Goal: Task Accomplishment & Management: Manage account settings

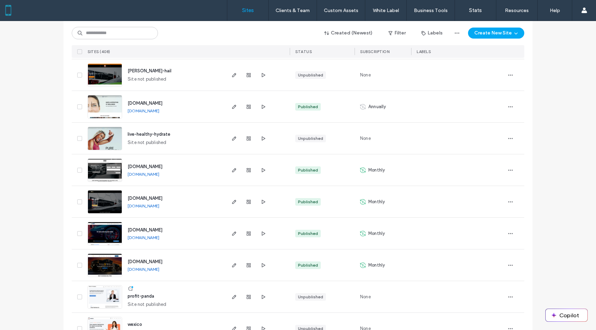
scroll to position [35, 0]
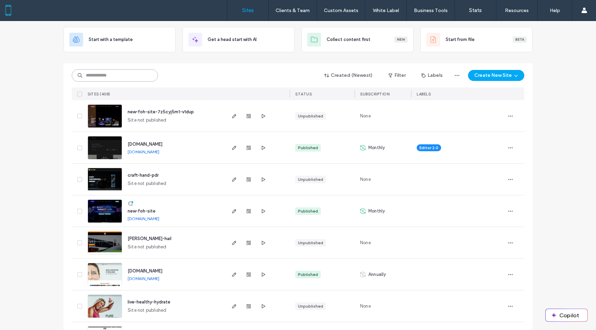
click at [108, 80] on input at bounding box center [115, 75] width 86 height 12
type input "***"
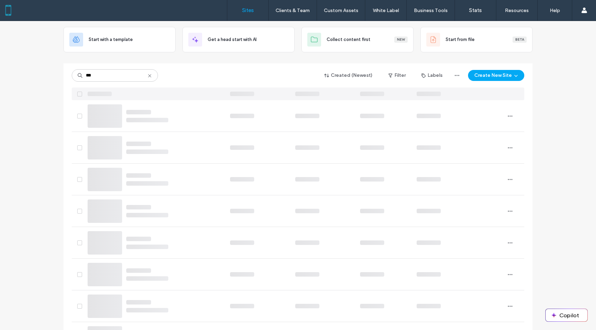
click at [150, 78] on icon at bounding box center [150, 76] width 6 height 6
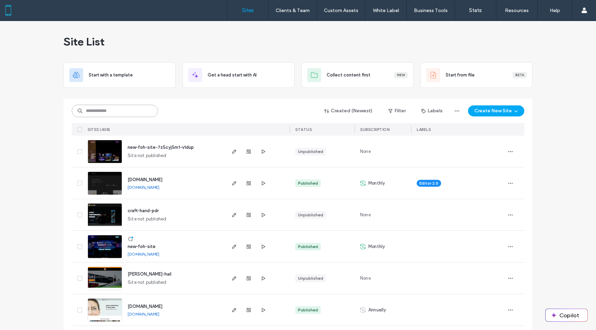
click at [128, 105] on input at bounding box center [115, 111] width 86 height 12
type input "***"
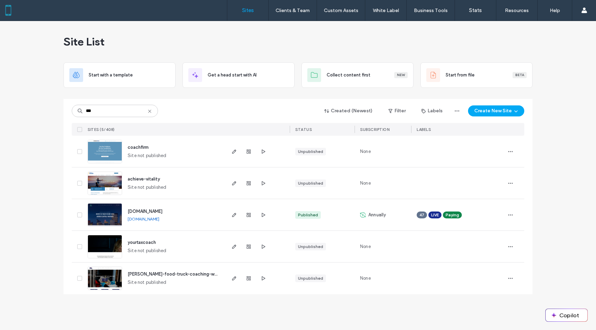
click at [107, 217] on img at bounding box center [105, 227] width 34 height 47
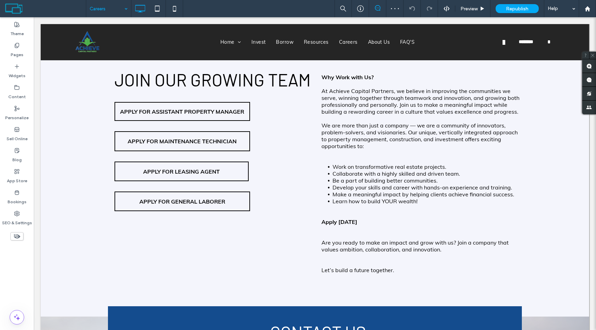
scroll to position [291, 0]
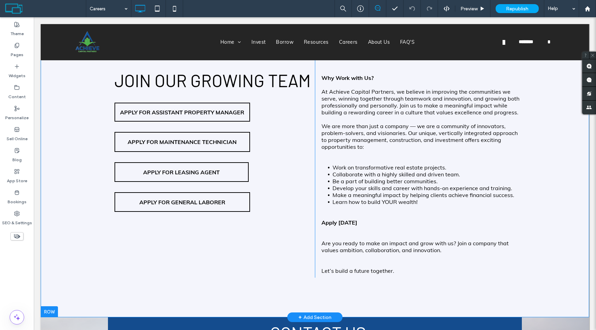
click at [74, 98] on div "Join Our Growing Team At Achieve Capital Partners, we’re passionate about redef…" at bounding box center [315, 168] width 548 height 300
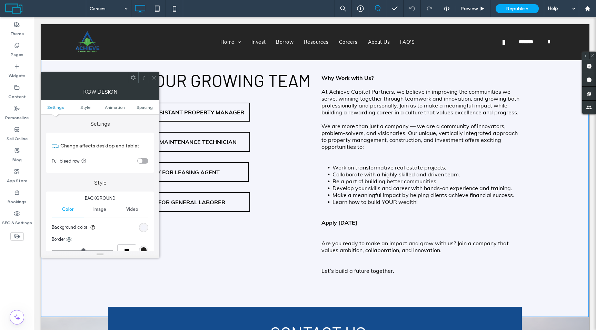
click at [152, 74] on span at bounding box center [153, 77] width 5 height 10
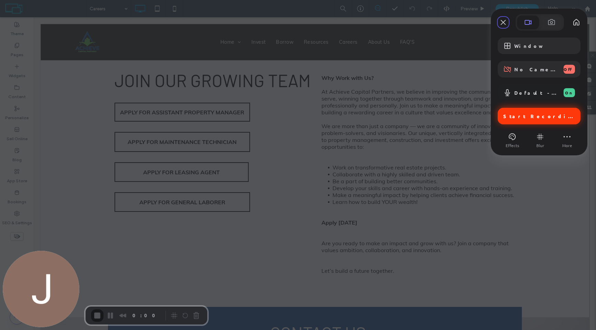
click at [532, 119] on span "Start Recording" at bounding box center [539, 116] width 73 height 6
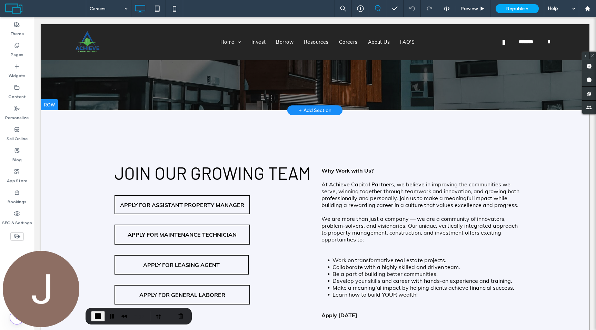
scroll to position [295, 0]
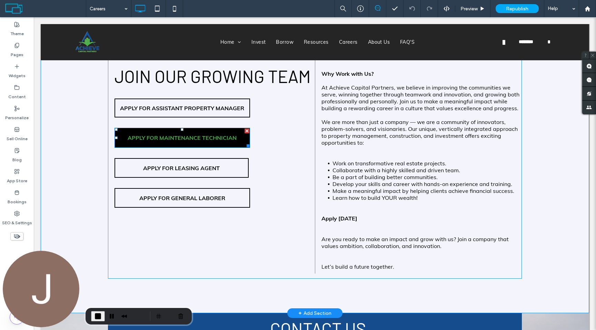
click at [247, 131] on div at bounding box center [246, 131] width 5 height 5
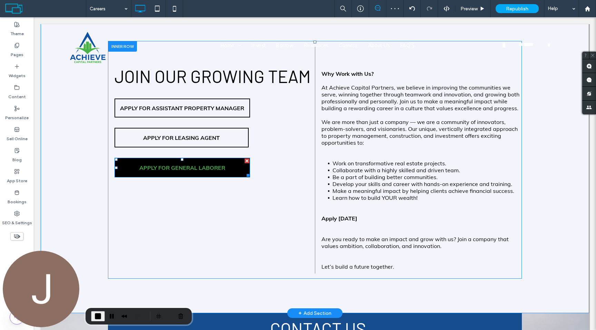
click at [247, 160] on div at bounding box center [246, 161] width 5 height 5
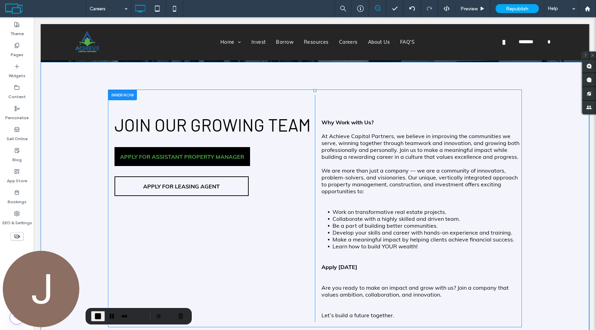
scroll to position [0, 0]
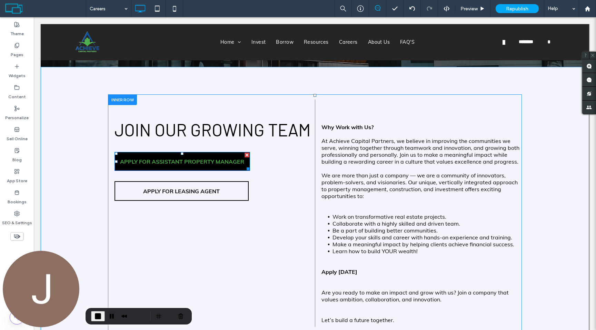
click at [178, 159] on span "APPLY FOR ASSISTANT PROPERTY MANAGER" at bounding box center [182, 162] width 124 height 18
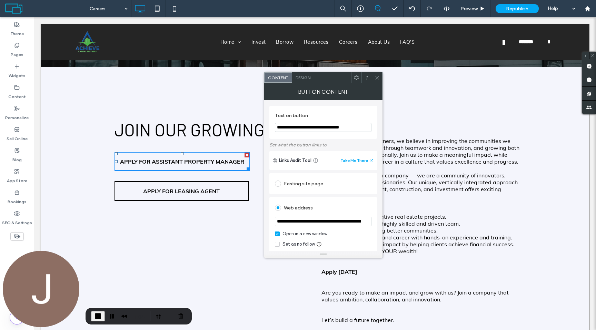
click at [379, 77] on icon at bounding box center [376, 77] width 5 height 5
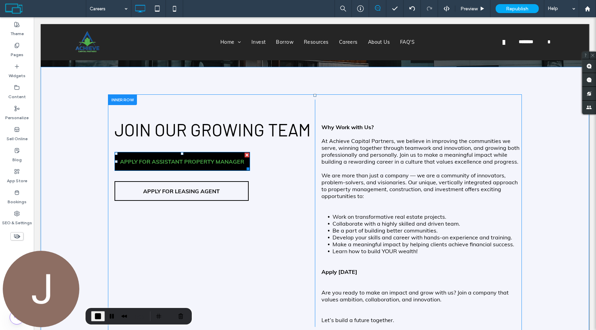
click at [183, 160] on span "APPLY FOR ASSISTANT PROPERTY MANAGER" at bounding box center [182, 162] width 124 height 18
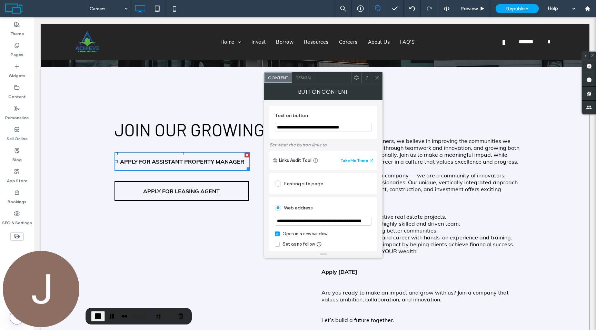
click at [378, 81] on span at bounding box center [376, 77] width 5 height 10
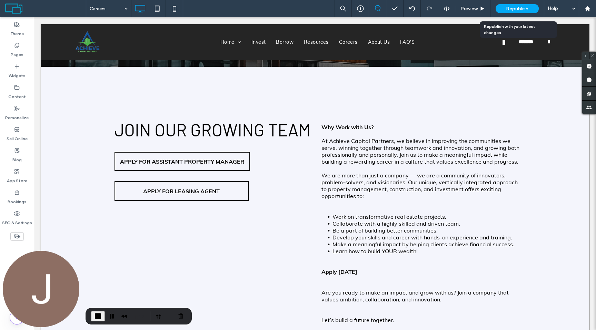
click at [519, 9] on span "Republish" at bounding box center [517, 9] width 22 height 6
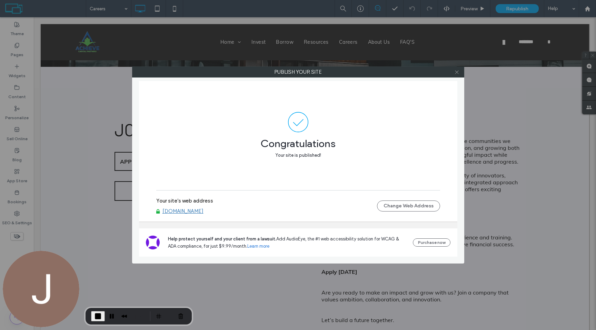
click at [457, 75] on span at bounding box center [456, 72] width 5 height 10
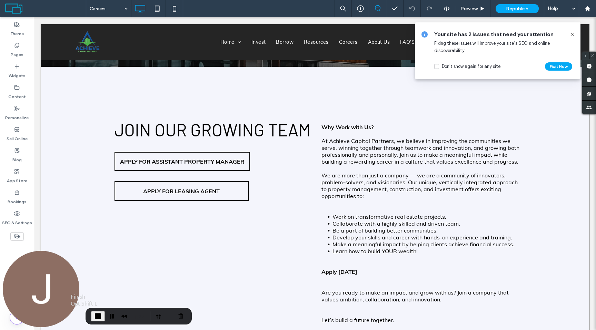
click at [99, 315] on span "End Recording" at bounding box center [98, 316] width 8 height 8
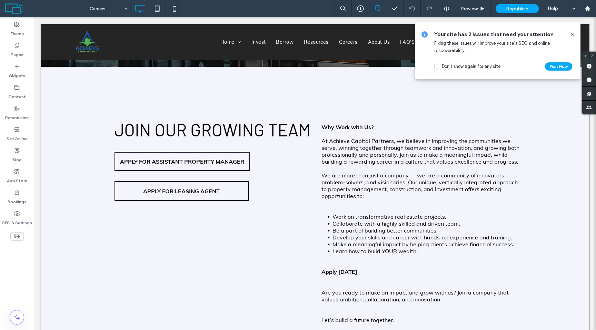
click at [571, 34] on use at bounding box center [571, 34] width 3 height 3
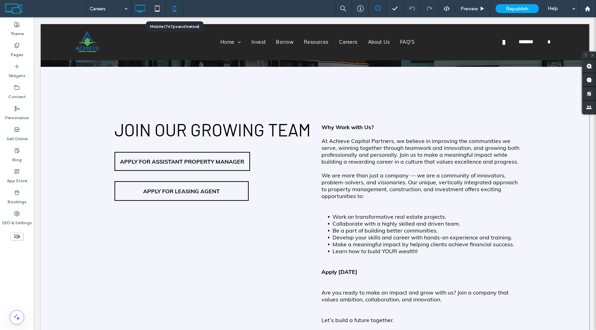
click at [176, 10] on icon at bounding box center [175, 9] width 14 height 14
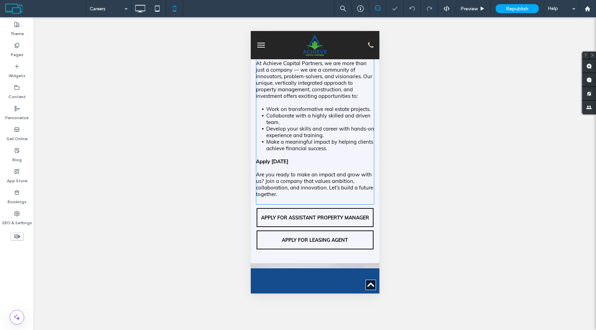
scroll to position [185, 0]
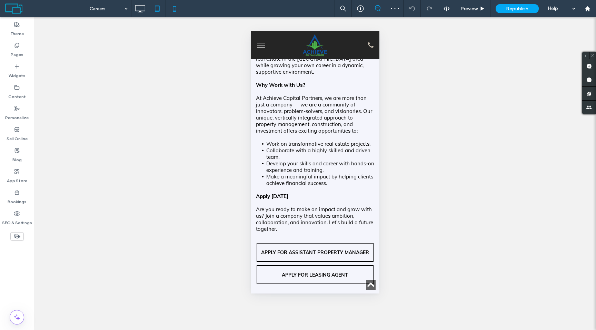
click at [151, 0] on div at bounding box center [157, 8] width 17 height 17
click at [157, 7] on icon at bounding box center [157, 9] width 14 height 14
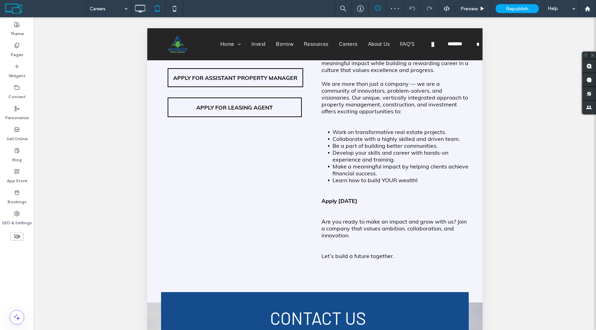
scroll to position [353, 0]
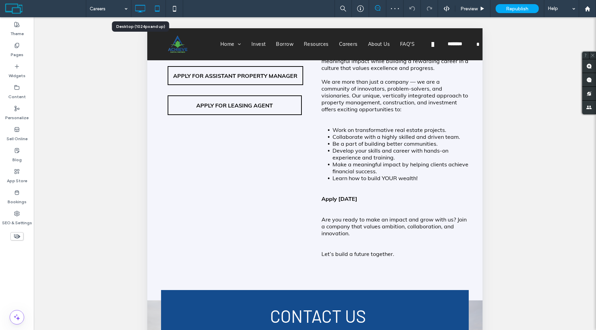
click at [138, 13] on icon at bounding box center [140, 9] width 14 height 14
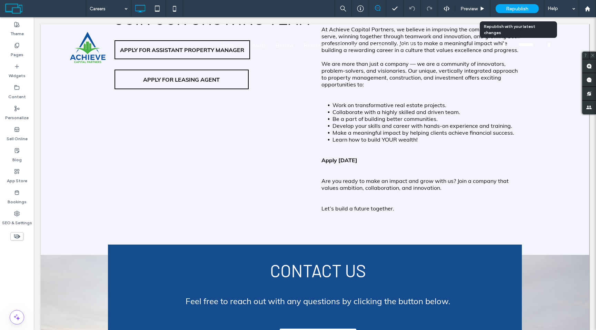
click at [521, 12] on div "Republish" at bounding box center [516, 8] width 43 height 9
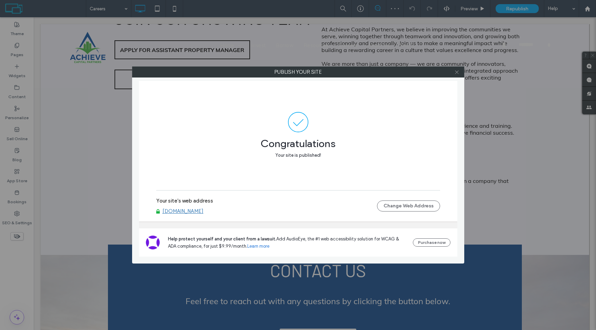
click at [457, 70] on icon at bounding box center [456, 72] width 5 height 5
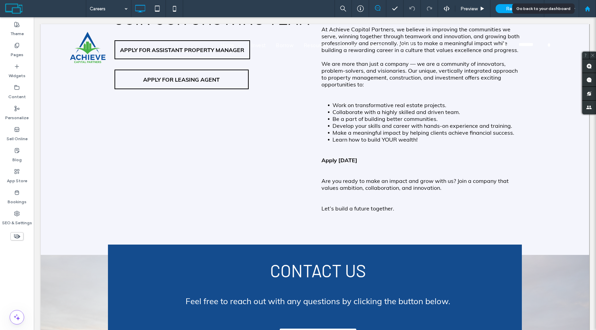
click at [592, 3] on div at bounding box center [586, 8] width 17 height 17
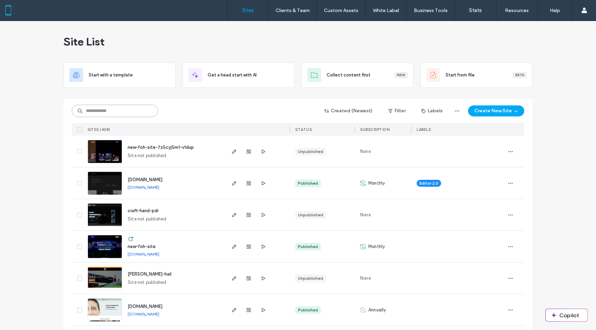
click at [128, 109] on input at bounding box center [115, 111] width 86 height 12
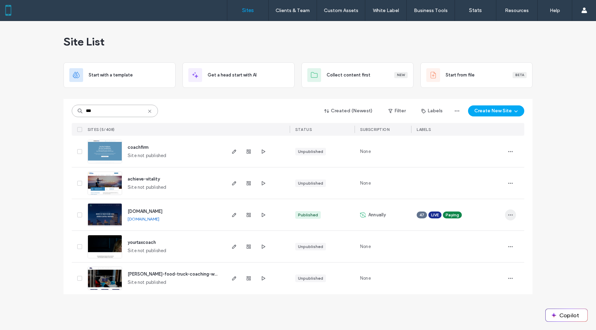
type input "***"
click at [510, 212] on icon "button" at bounding box center [510, 215] width 6 height 6
click at [476, 286] on span "Site Dashboard" at bounding box center [483, 289] width 32 height 7
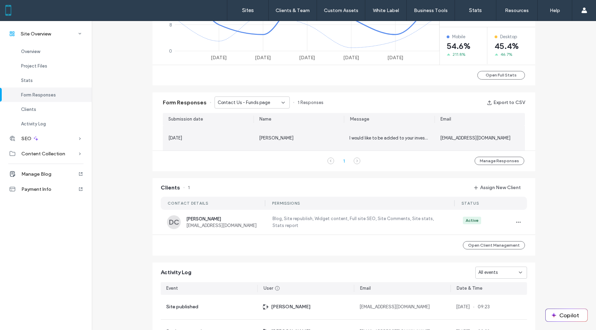
scroll to position [379, 0]
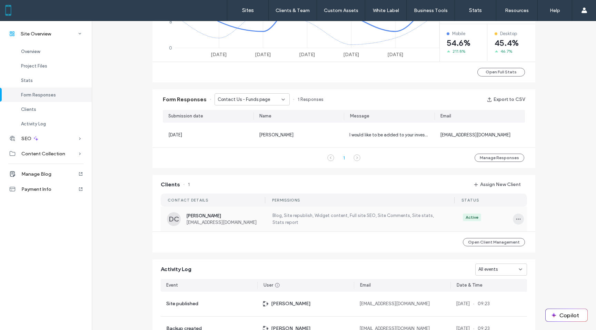
click at [515, 222] on icon "button" at bounding box center [518, 219] width 6 height 6
click at [525, 238] on span "Edit Permissions" at bounding box center [540, 237] width 33 height 7
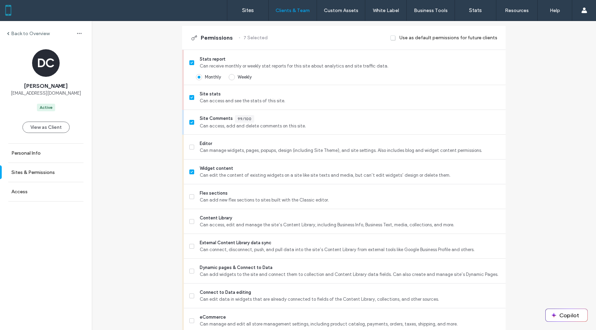
scroll to position [198, 0]
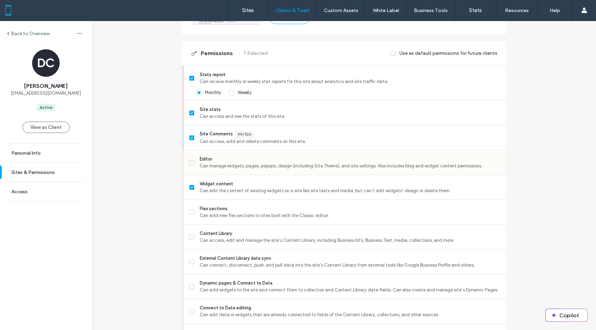
click at [280, 166] on span "Can manage widgets, pages, popups, design (including Site Theme), and site sett…" at bounding box center [350, 166] width 300 height 7
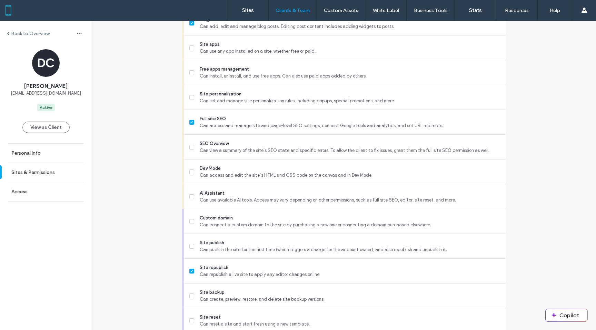
scroll to position [589, 0]
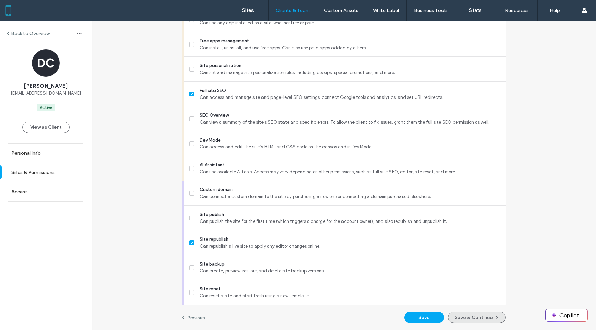
click at [460, 317] on button "Save & Continue" at bounding box center [477, 317] width 58 height 11
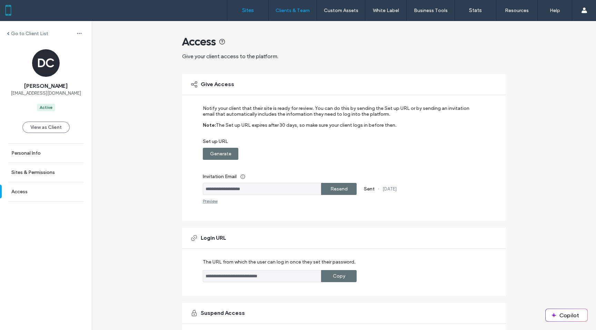
click at [243, 12] on label "Sites" at bounding box center [248, 10] width 12 height 6
